Goal: Information Seeking & Learning: Learn about a topic

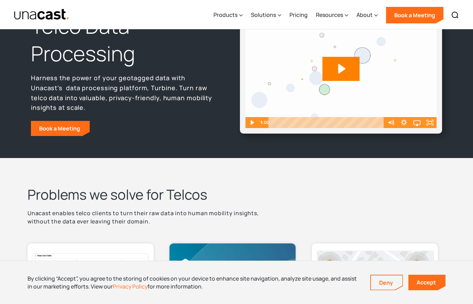
scroll to position [37, 0]
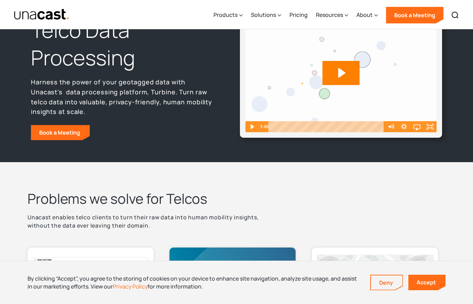
click at [226, 12] on div "Products" at bounding box center [225, 15] width 24 height 8
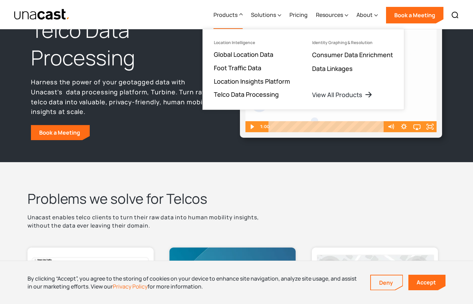
click at [222, 79] on link "Location Insights Platform" at bounding box center [252, 81] width 76 height 8
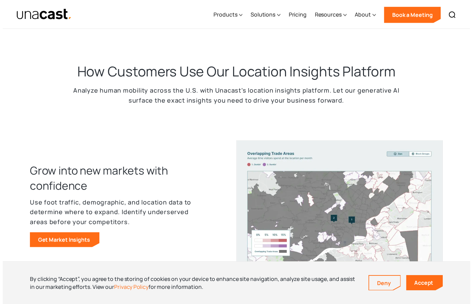
scroll to position [207, 0]
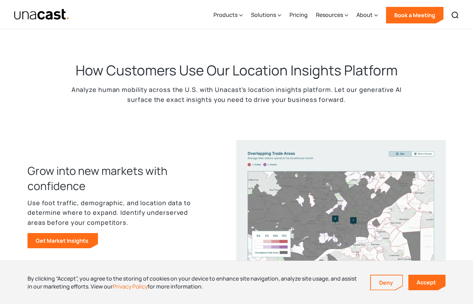
click at [228, 17] on div "Products" at bounding box center [225, 15] width 24 height 8
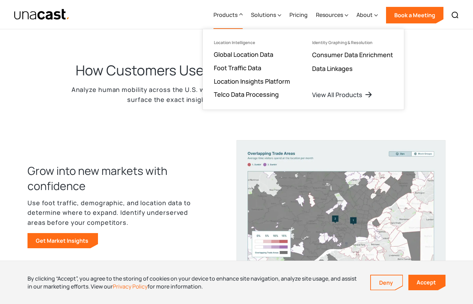
click at [221, 68] on link "Foot Traffic Data" at bounding box center [237, 68] width 47 height 8
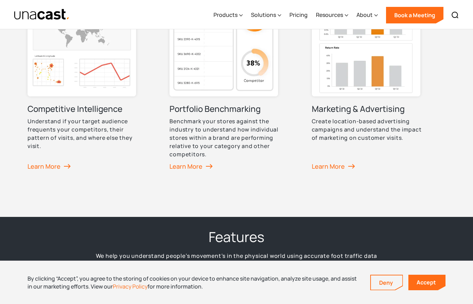
scroll to position [585, 0]
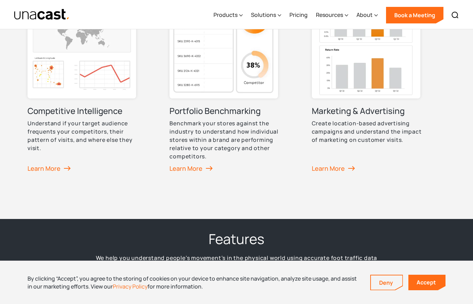
click at [230, 15] on div "Products" at bounding box center [225, 15] width 24 height 8
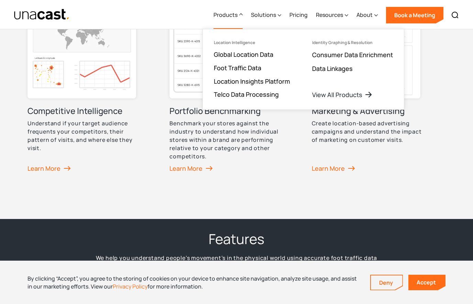
click at [219, 54] on link "Global Location Data" at bounding box center [243, 54] width 59 height 8
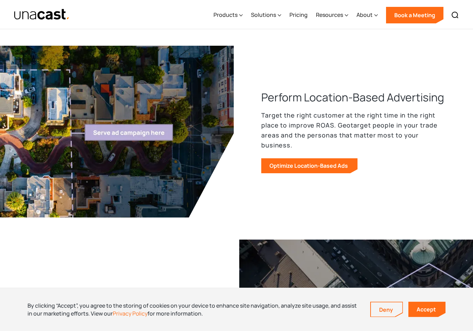
scroll to position [678, 0]
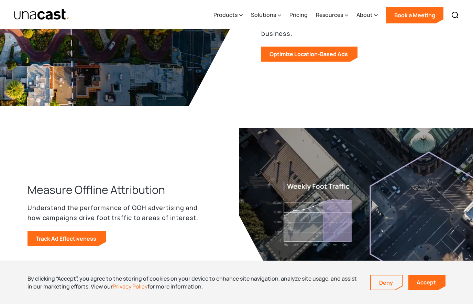
click at [342, 49] on link "Optimize Location-Based Ads" at bounding box center [309, 53] width 96 height 15
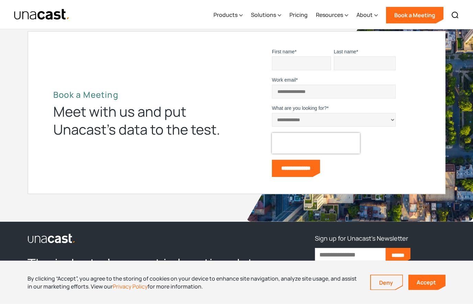
scroll to position [2275, 0]
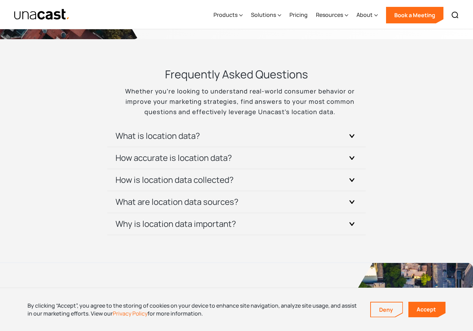
scroll to position [2019, 0]
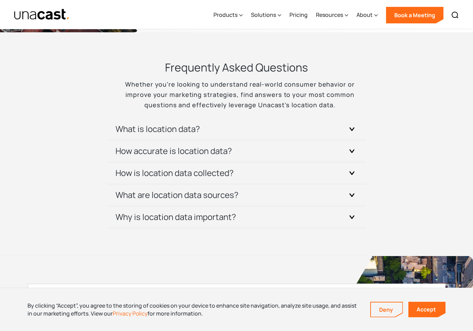
click at [124, 126] on h3 "What is location data?" at bounding box center [157, 128] width 85 height 11
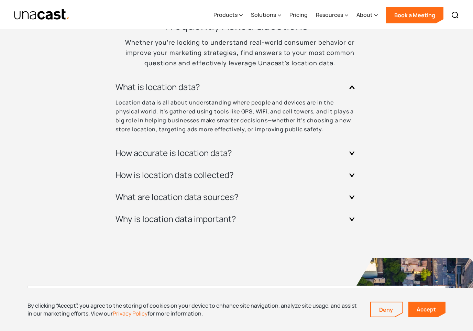
scroll to position [2064, 0]
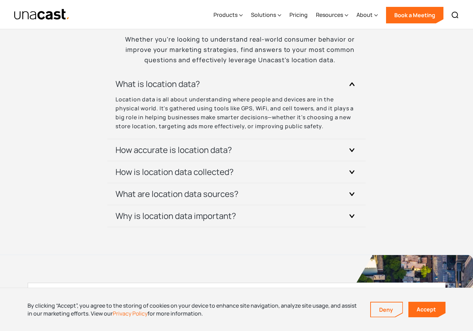
click at [125, 151] on h3 "How accurate is location data?" at bounding box center [173, 149] width 117 height 11
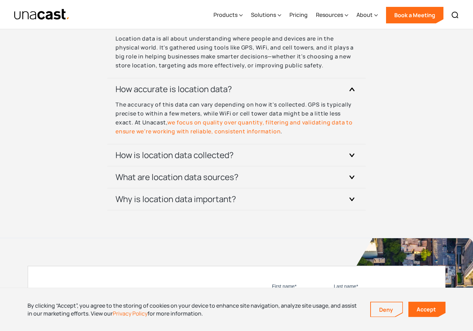
scroll to position [2126, 0]
click at [119, 153] on h3 "How is location data collected?" at bounding box center [174, 154] width 118 height 11
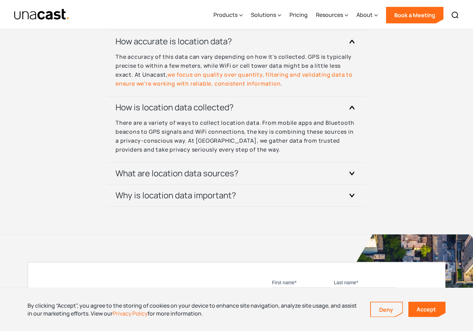
scroll to position [2173, 0]
click at [121, 168] on h3 "What are location data sources?" at bounding box center [176, 173] width 123 height 11
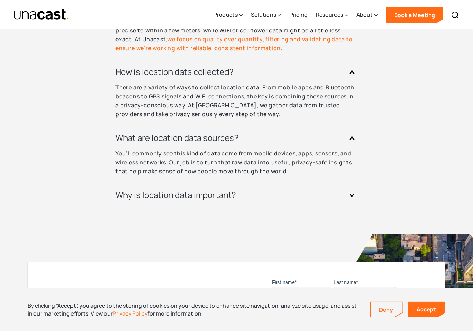
scroll to position [2210, 0]
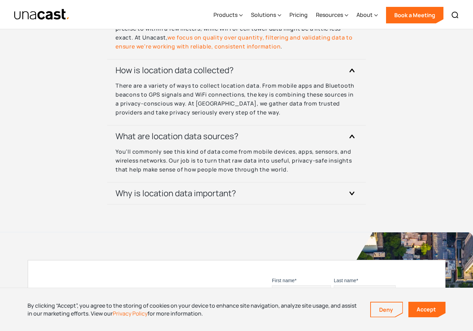
click at [123, 188] on h3 "Why is location data important?" at bounding box center [175, 193] width 121 height 11
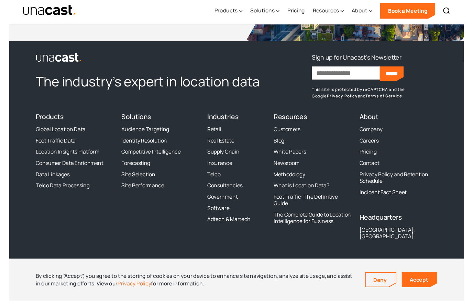
scroll to position [2670, 0]
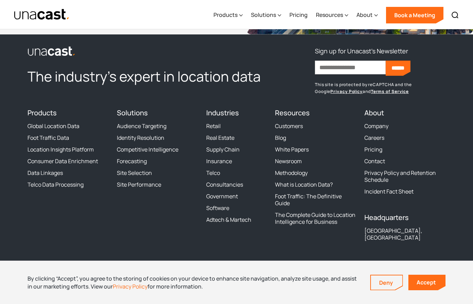
click at [129, 163] on link "Forecasting" at bounding box center [132, 160] width 30 height 7
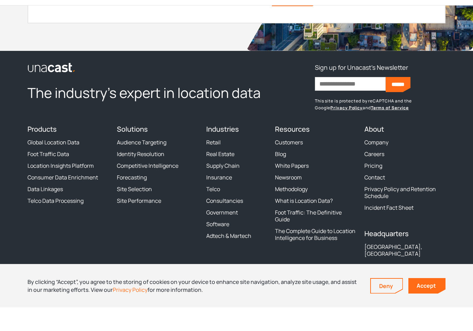
scroll to position [2928, 0]
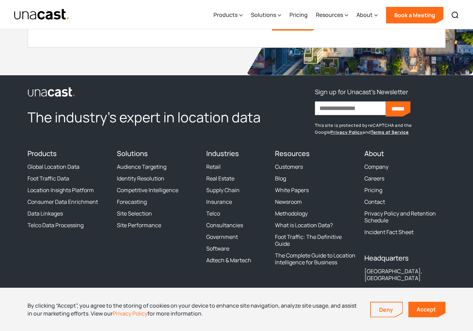
click at [126, 163] on link "Audience Targeting" at bounding box center [141, 166] width 49 height 7
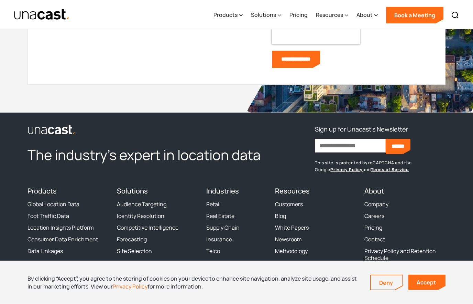
scroll to position [2521, 0]
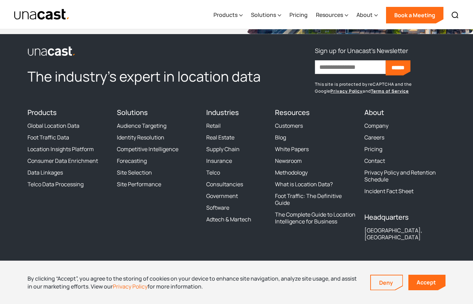
click at [126, 137] on link "Identity Resolution" at bounding box center [140, 137] width 47 height 7
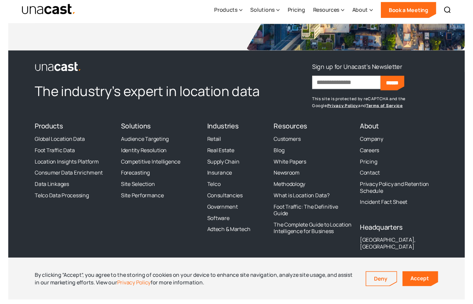
scroll to position [2013, 0]
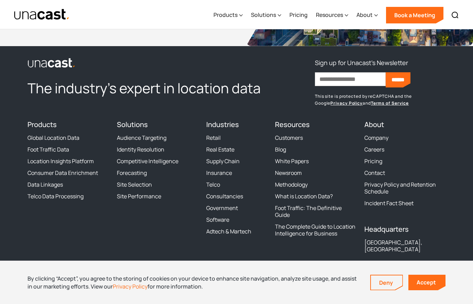
click at [374, 157] on link "Pricing" at bounding box center [373, 160] width 18 height 7
